Goal: Task Accomplishment & Management: Manage account settings

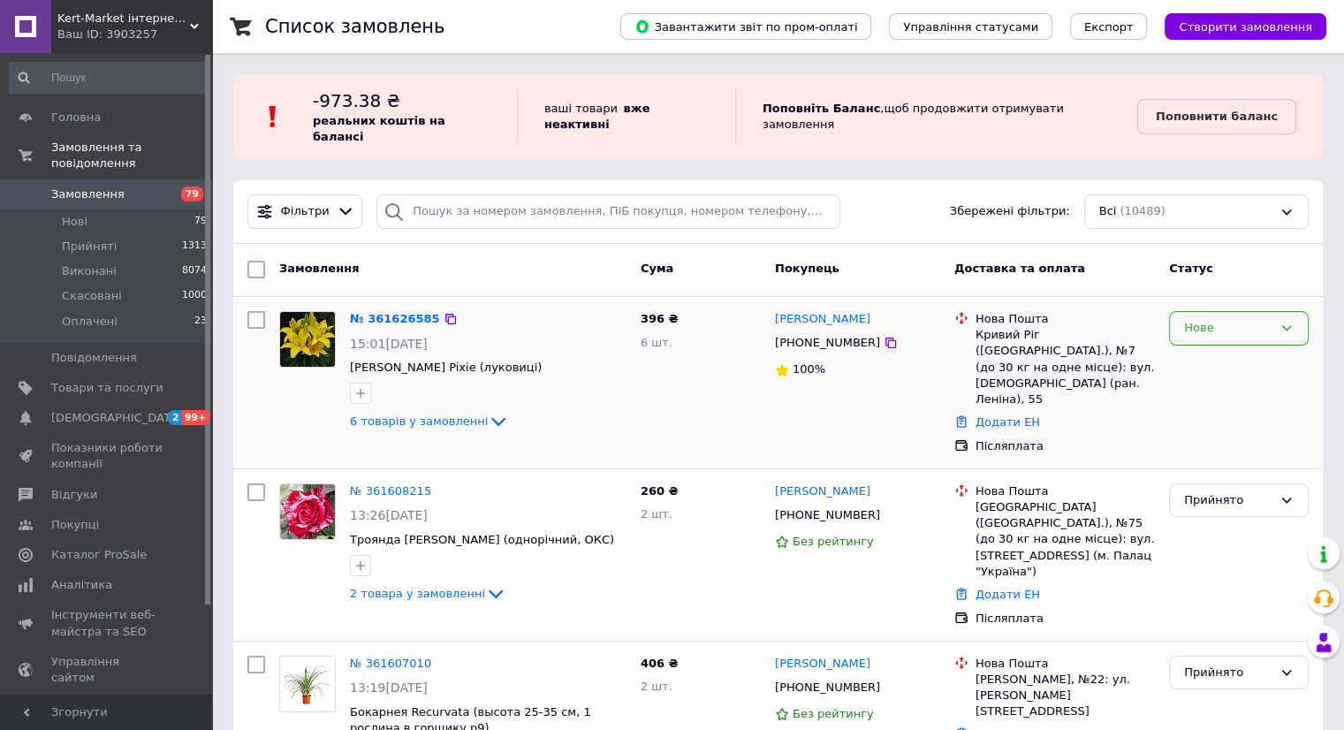
click at [1295, 311] on div "Нове" at bounding box center [1239, 328] width 140 height 34
click at [1274, 349] on li "Прийнято" at bounding box center [1239, 365] width 138 height 33
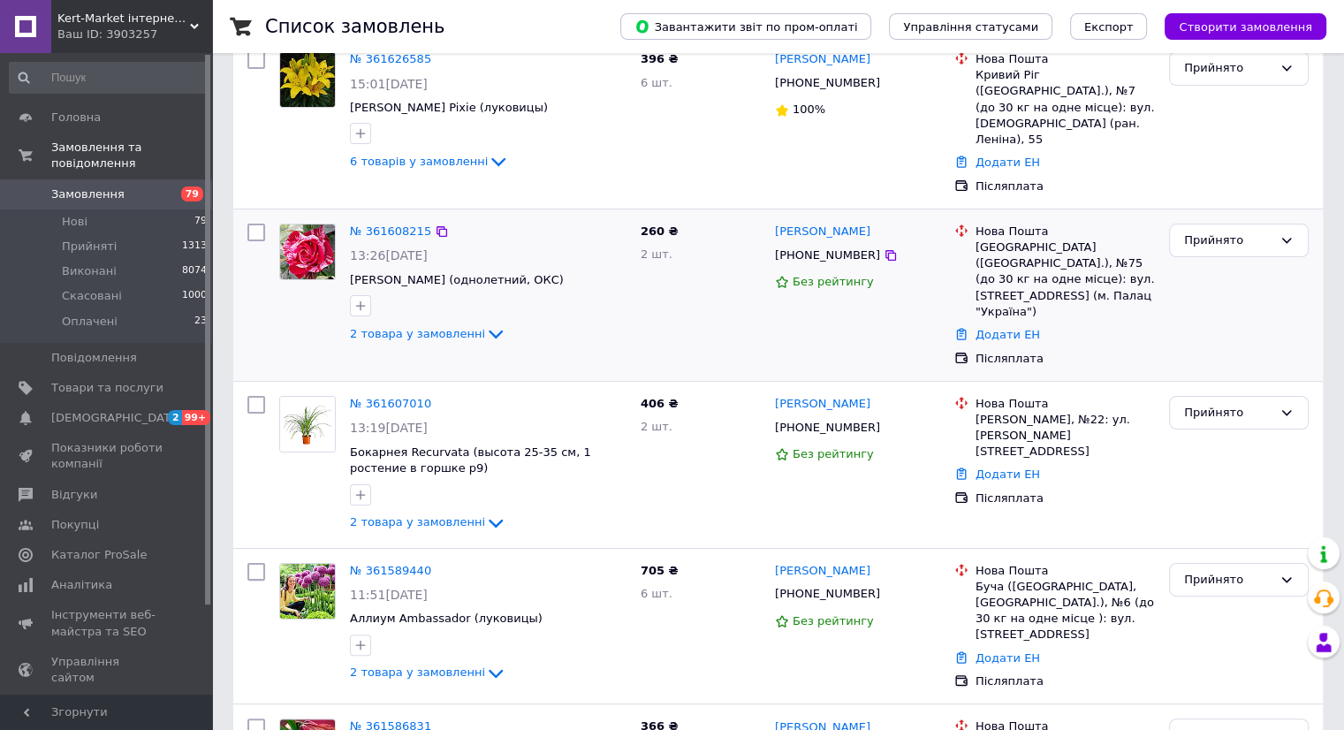
scroll to position [265, 0]
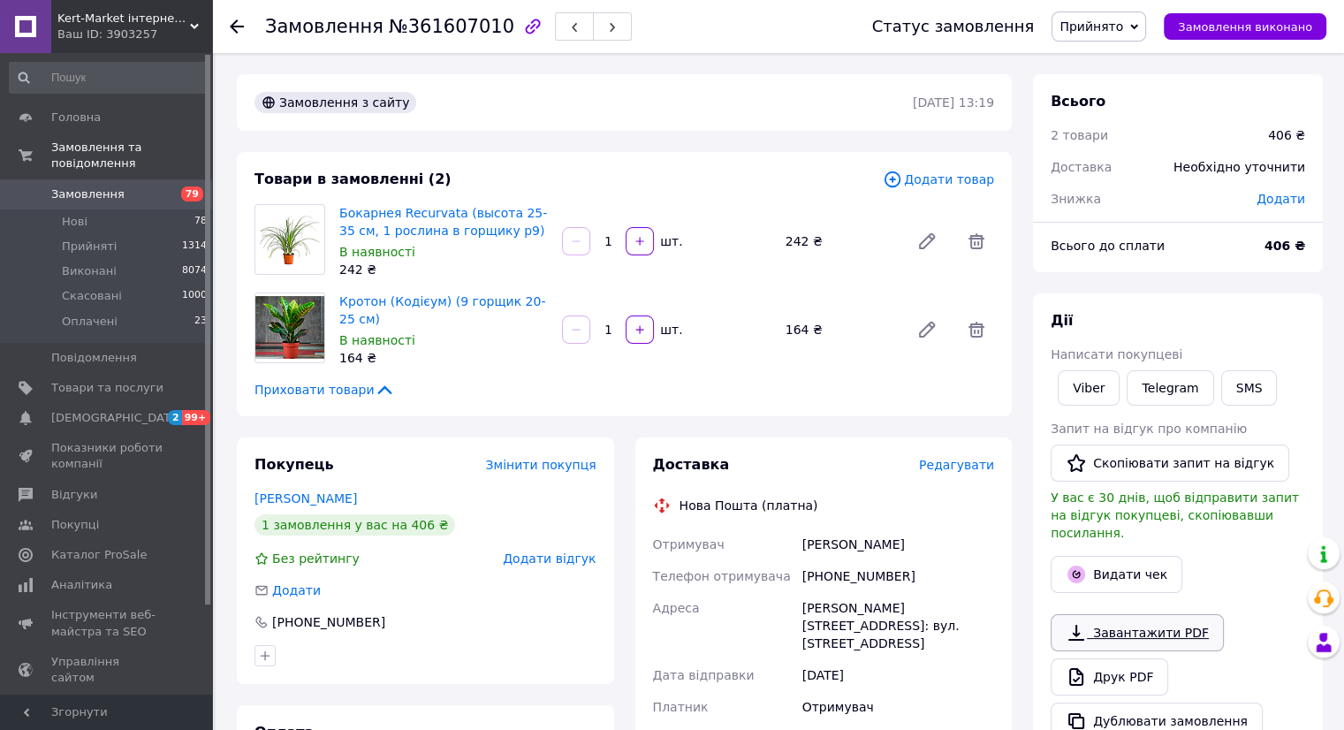
click at [1159, 614] on link "Завантажити PDF" at bounding box center [1136, 632] width 173 height 37
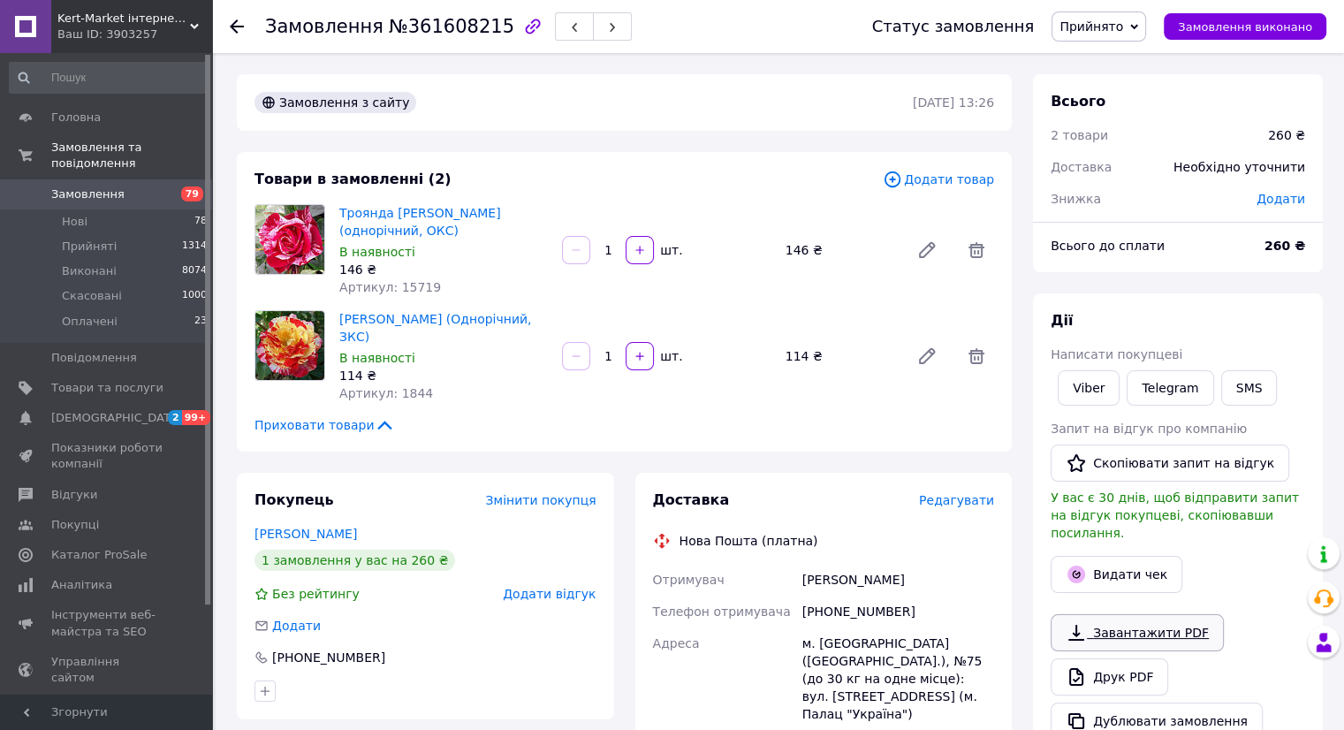
click at [1171, 614] on link "Завантажити PDF" at bounding box center [1136, 632] width 173 height 37
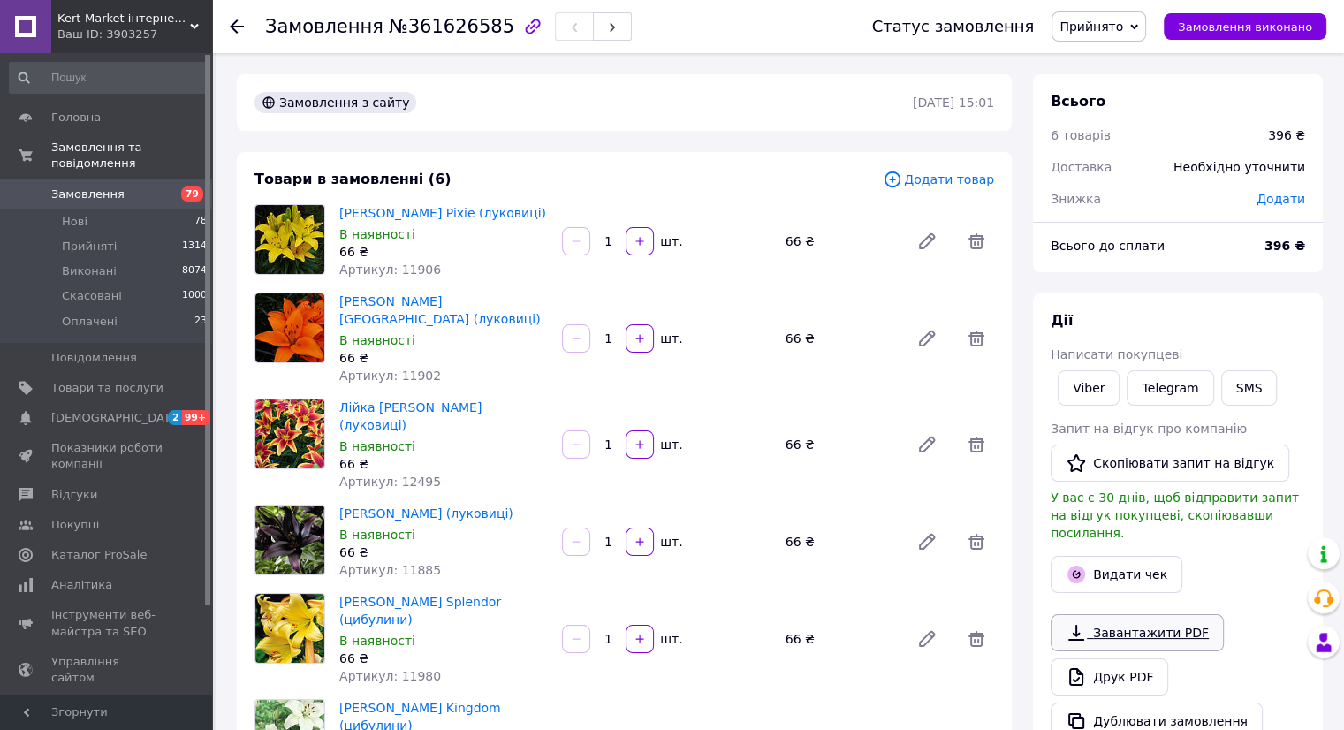
click at [1155, 619] on link "Завантажити PDF" at bounding box center [1136, 632] width 173 height 37
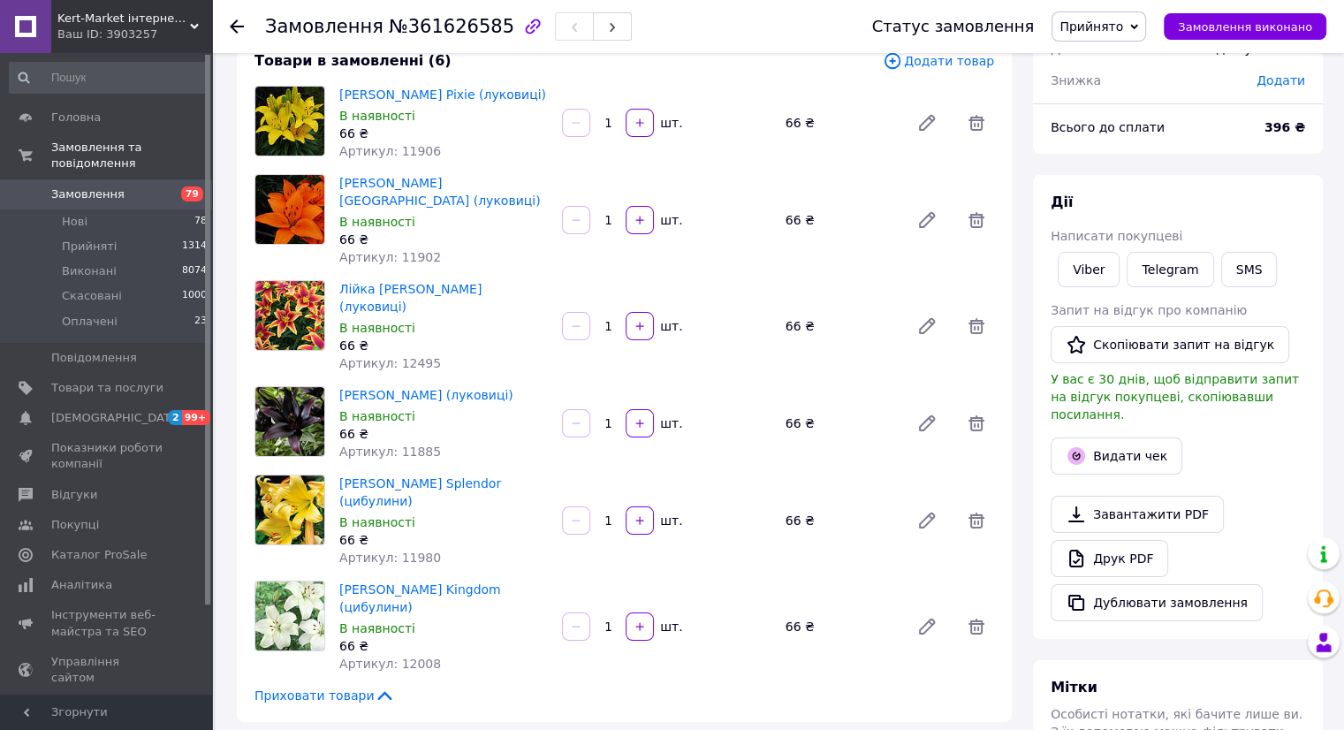
scroll to position [88, 0]
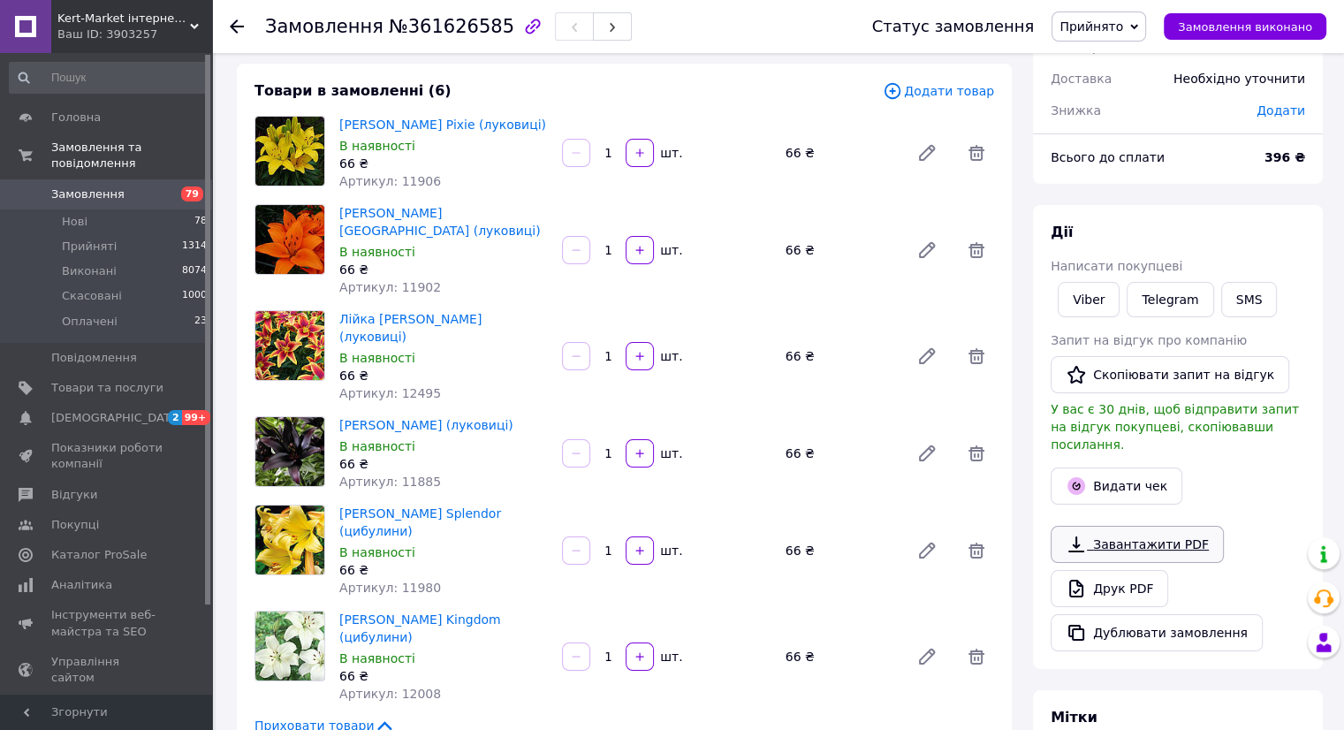
click at [1124, 526] on link "Завантажити PDF" at bounding box center [1136, 544] width 173 height 37
